Goal: Navigation & Orientation: Locate item on page

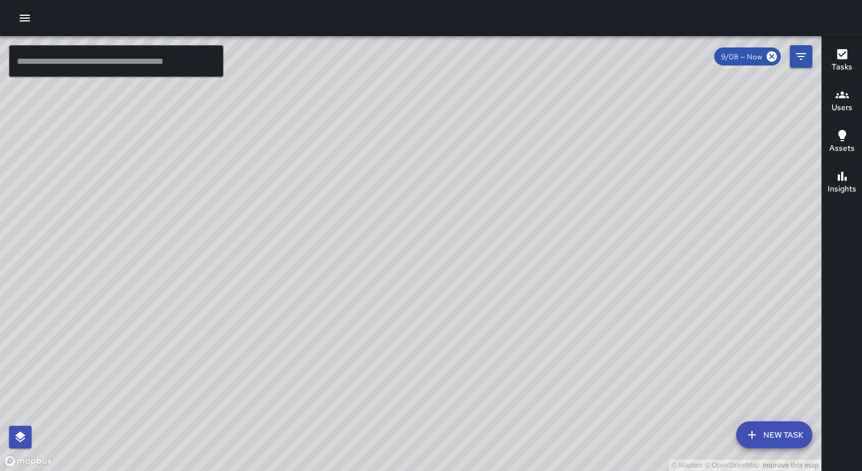
click at [430, 220] on div "© Mapbox © OpenStreetMap Improve this map" at bounding box center [410, 253] width 821 height 434
drag, startPoint x: 475, startPoint y: 273, endPoint x: 304, endPoint y: 185, distance: 192.5
click at [304, 185] on div "© Mapbox © OpenStreetMap Improve this map" at bounding box center [410, 253] width 821 height 434
drag, startPoint x: 510, startPoint y: 410, endPoint x: 430, endPoint y: 330, distance: 112.9
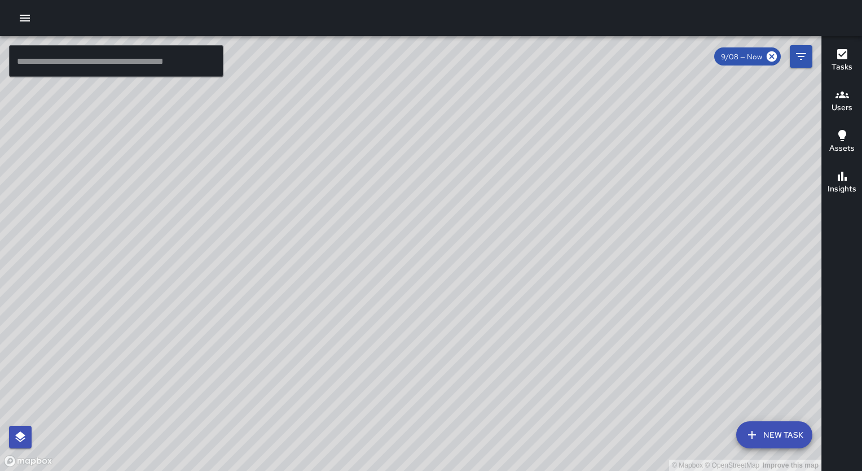
click at [430, 330] on div "© Mapbox © OpenStreetMap Improve this map" at bounding box center [410, 253] width 821 height 434
drag, startPoint x: 292, startPoint y: 340, endPoint x: 320, endPoint y: 282, distance: 64.3
click at [318, 288] on div "© Mapbox © OpenStreetMap Improve this map" at bounding box center [410, 253] width 821 height 434
drag, startPoint x: 335, startPoint y: 236, endPoint x: 351, endPoint y: 159, distance: 79.0
click at [342, 186] on div "© Mapbox © OpenStreetMap Improve this map" at bounding box center [410, 253] width 821 height 434
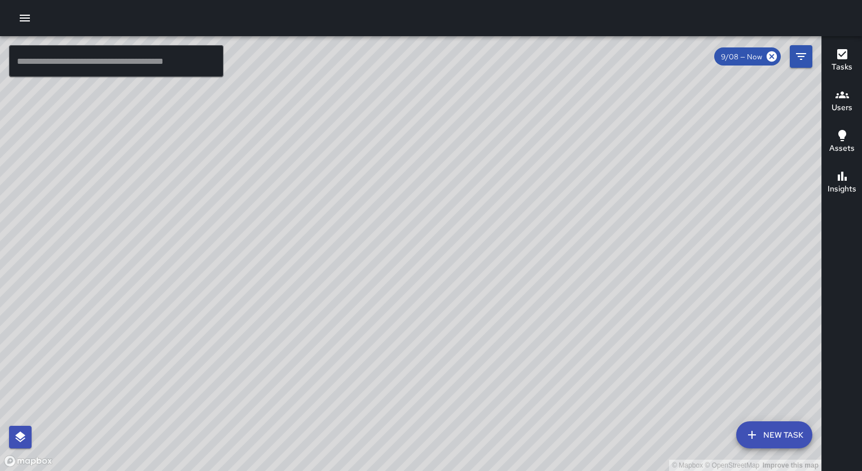
drag, startPoint x: 358, startPoint y: 292, endPoint x: 372, endPoint y: 202, distance: 90.8
click at [372, 202] on div "© Mapbox © OpenStreetMap Improve this map" at bounding box center [410, 253] width 821 height 434
drag, startPoint x: 341, startPoint y: 398, endPoint x: 342, endPoint y: 254, distance: 143.3
click at [342, 254] on div "© Mapbox © OpenStreetMap Improve this map" at bounding box center [410, 253] width 821 height 434
drag, startPoint x: 333, startPoint y: 129, endPoint x: 383, endPoint y: 328, distance: 205.3
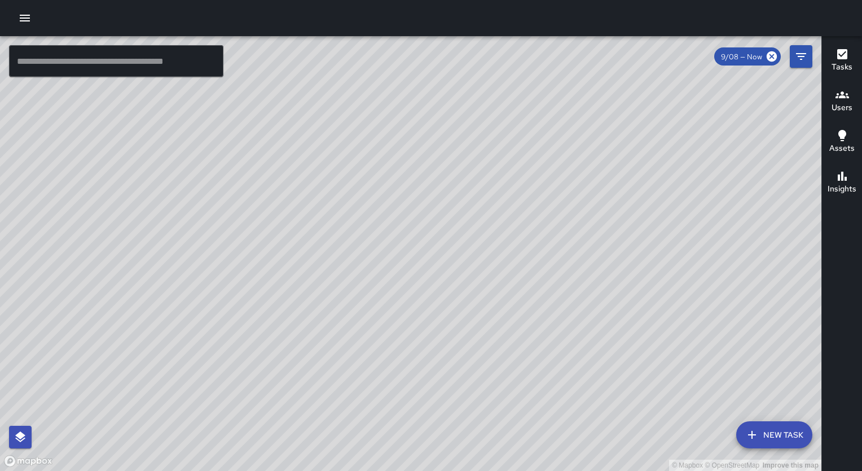
click at [383, 328] on div "© Mapbox © OpenStreetMap Improve this map" at bounding box center [410, 253] width 821 height 434
drag, startPoint x: 639, startPoint y: 165, endPoint x: 426, endPoint y: 173, distance: 212.9
click at [426, 173] on div "© Mapbox © OpenStreetMap Improve this map" at bounding box center [410, 253] width 821 height 434
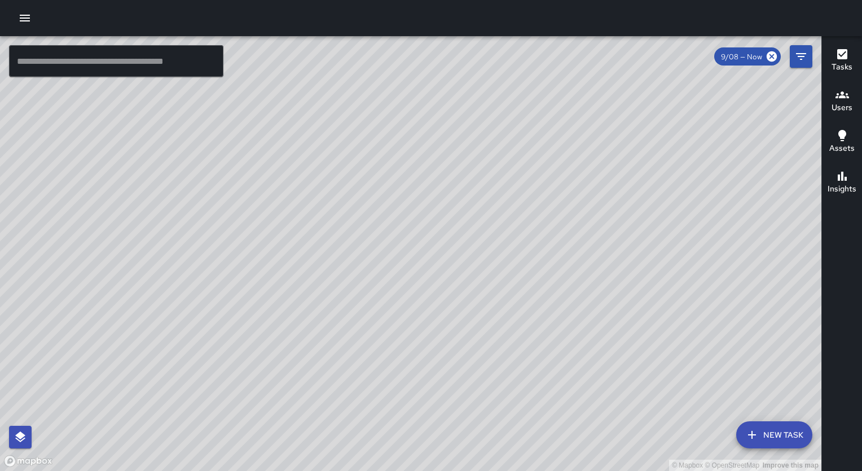
drag, startPoint x: 403, startPoint y: 284, endPoint x: 419, endPoint y: 252, distance: 36.1
click at [419, 252] on div "© Mapbox © OpenStreetMap Improve this map" at bounding box center [410, 253] width 821 height 434
